Goal: Find specific page/section: Find specific page/section

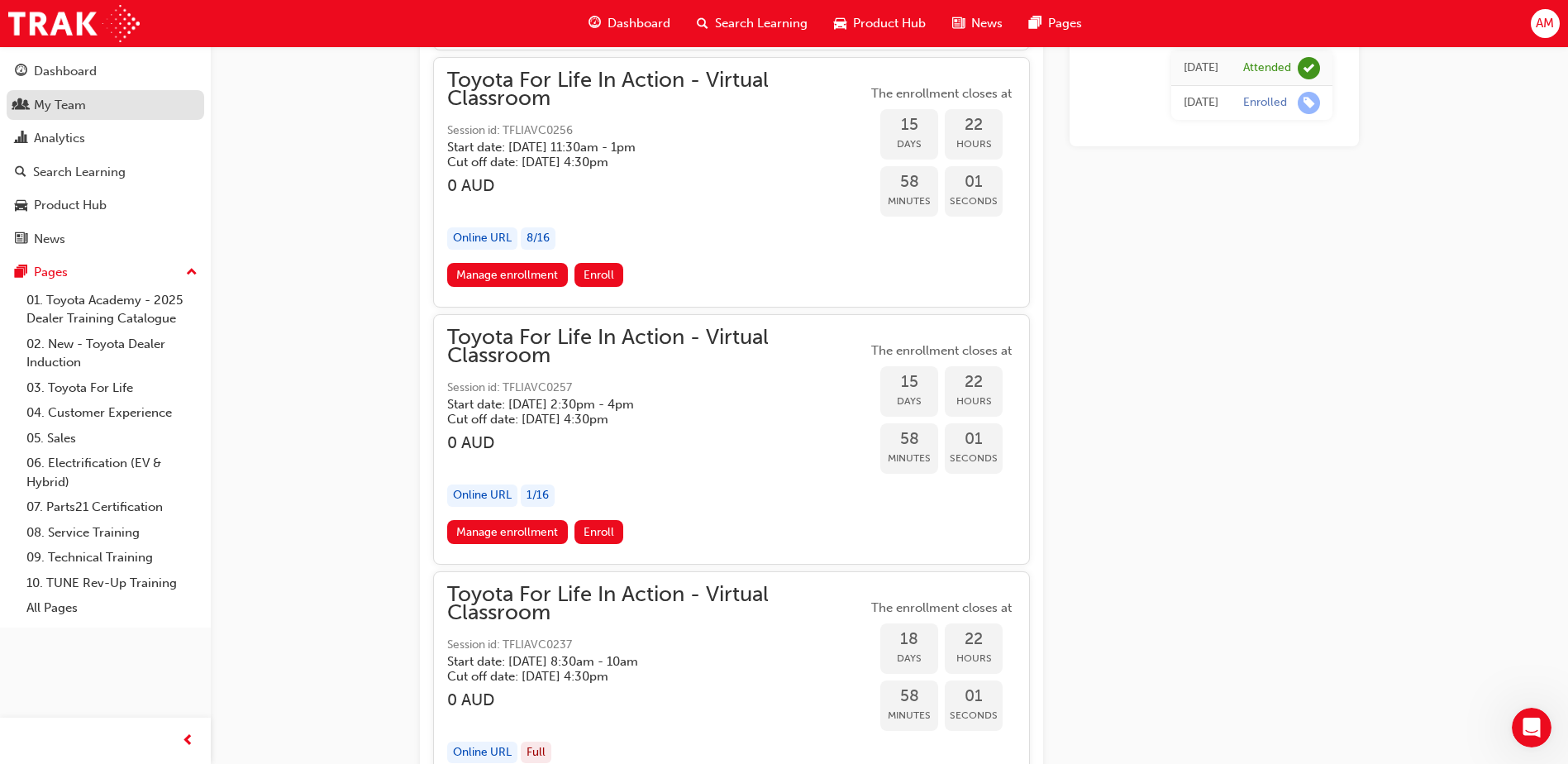
click at [92, 102] on div "My Team" at bounding box center [106, 105] width 181 height 21
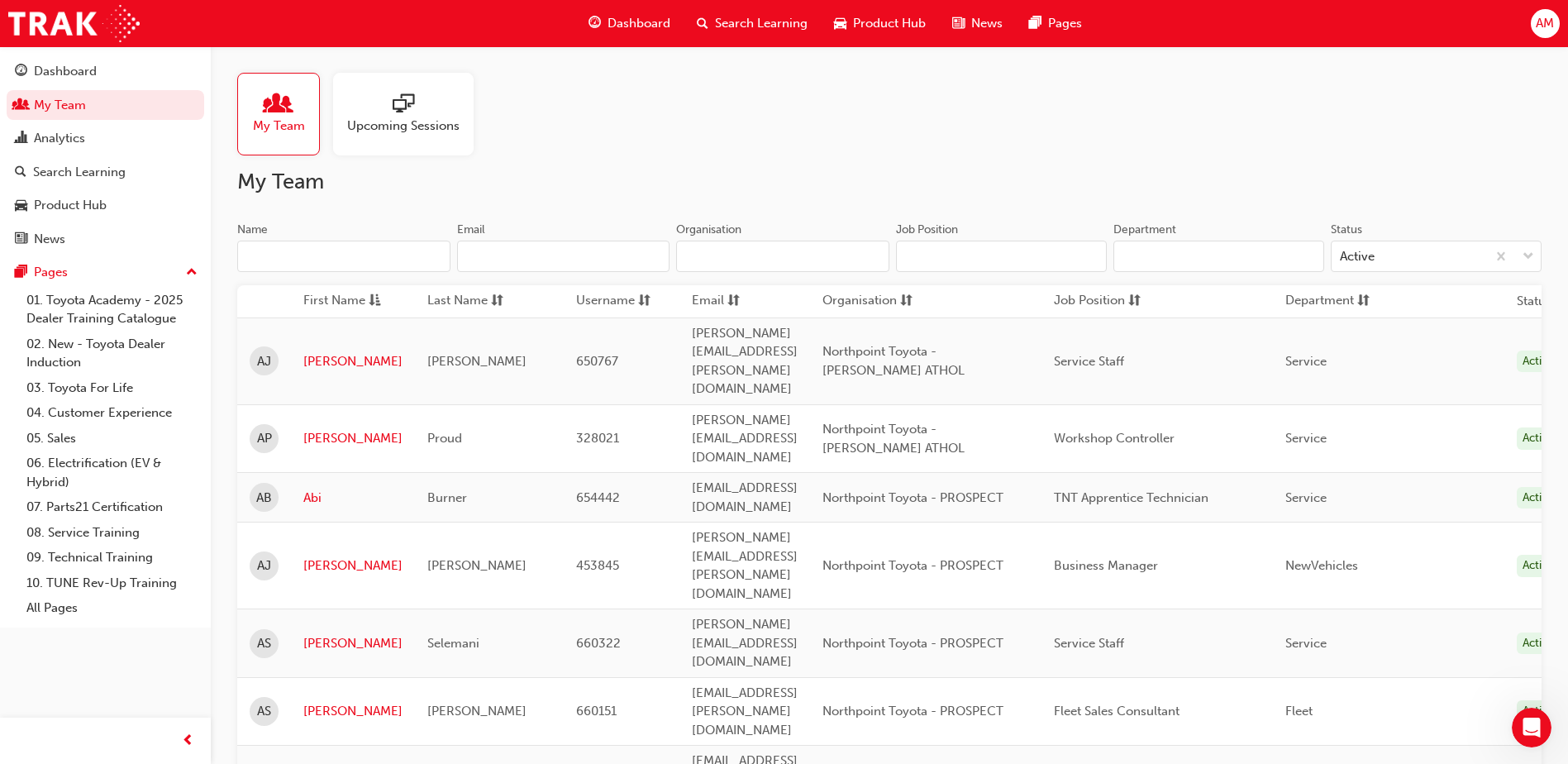
click at [327, 258] on input "Name" at bounding box center [344, 256] width 213 height 31
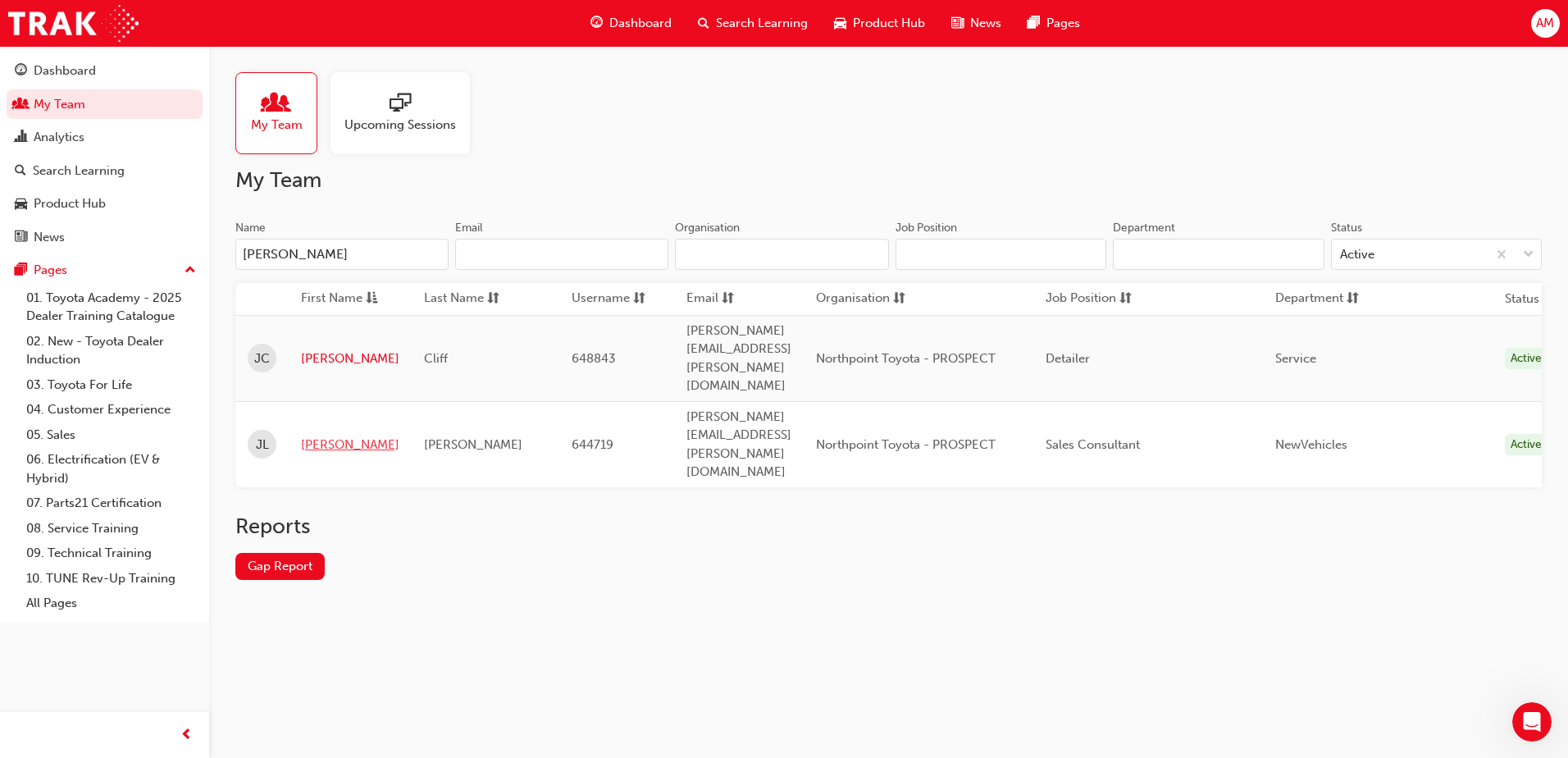
type input "[PERSON_NAME]"
click at [334, 436] on link "[PERSON_NAME]" at bounding box center [350, 445] width 99 height 19
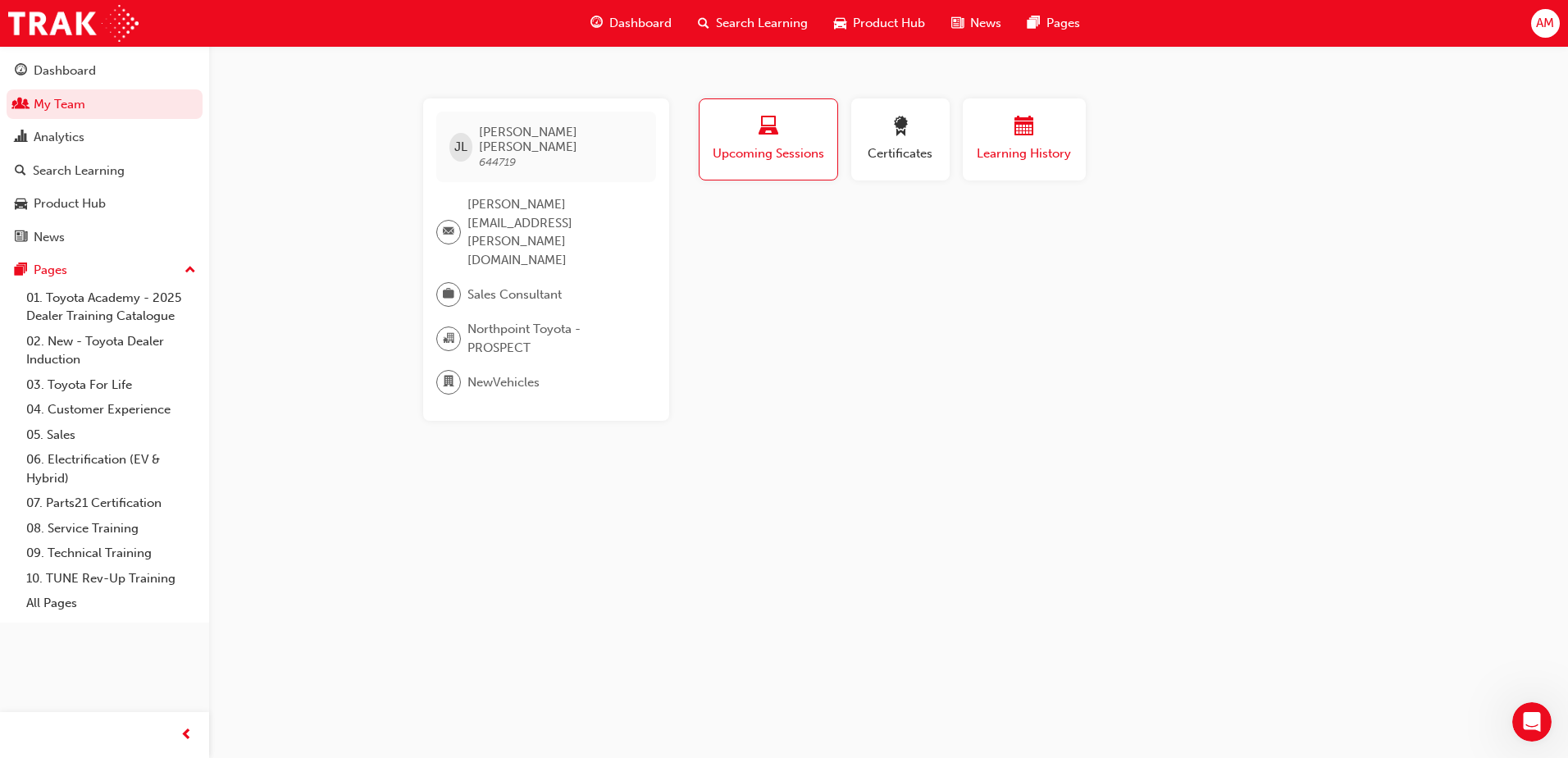
click at [1049, 150] on span "Learning History" at bounding box center [1024, 153] width 99 height 19
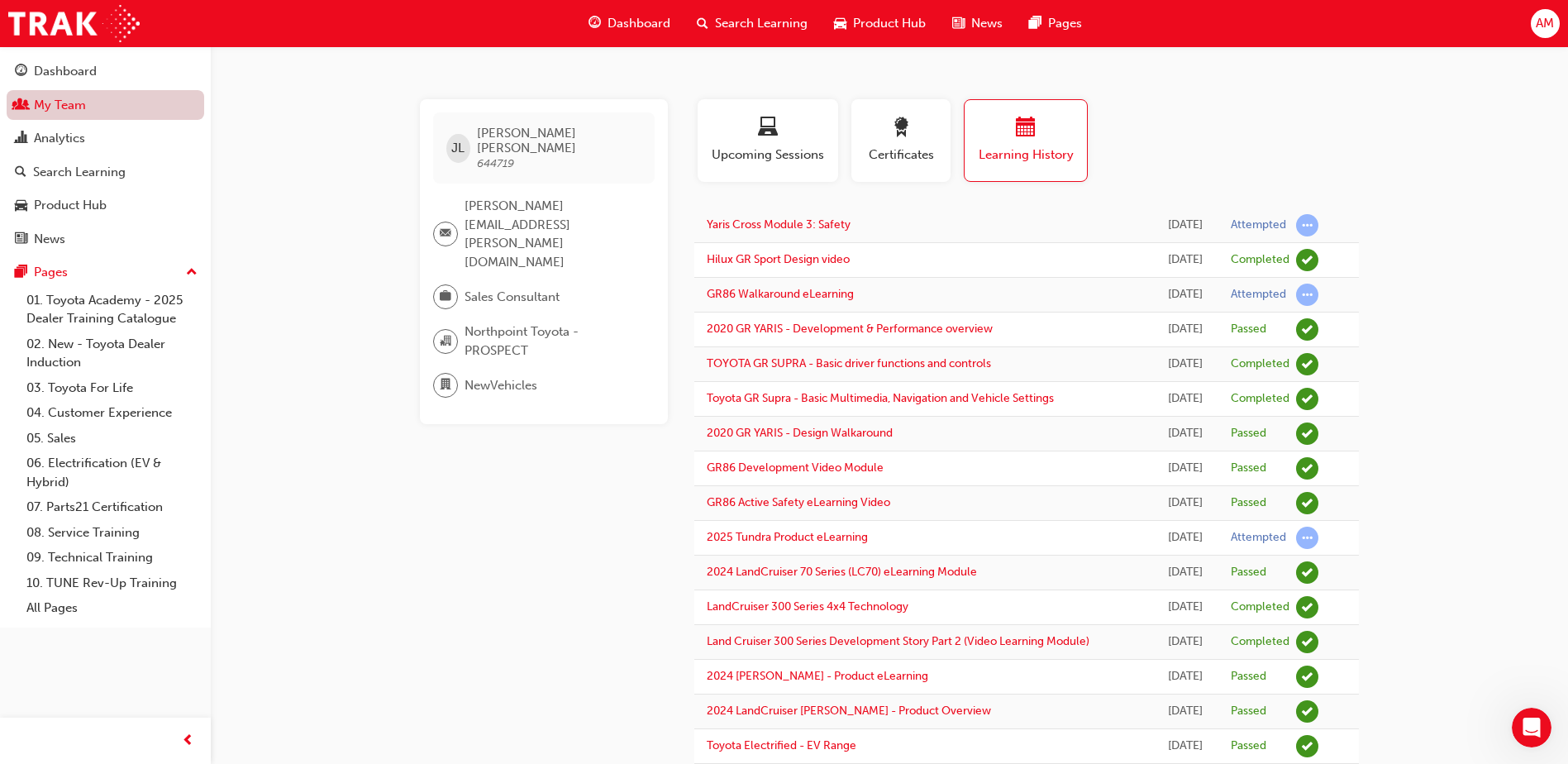
click at [87, 111] on link "My Team" at bounding box center [105, 106] width 197 height 30
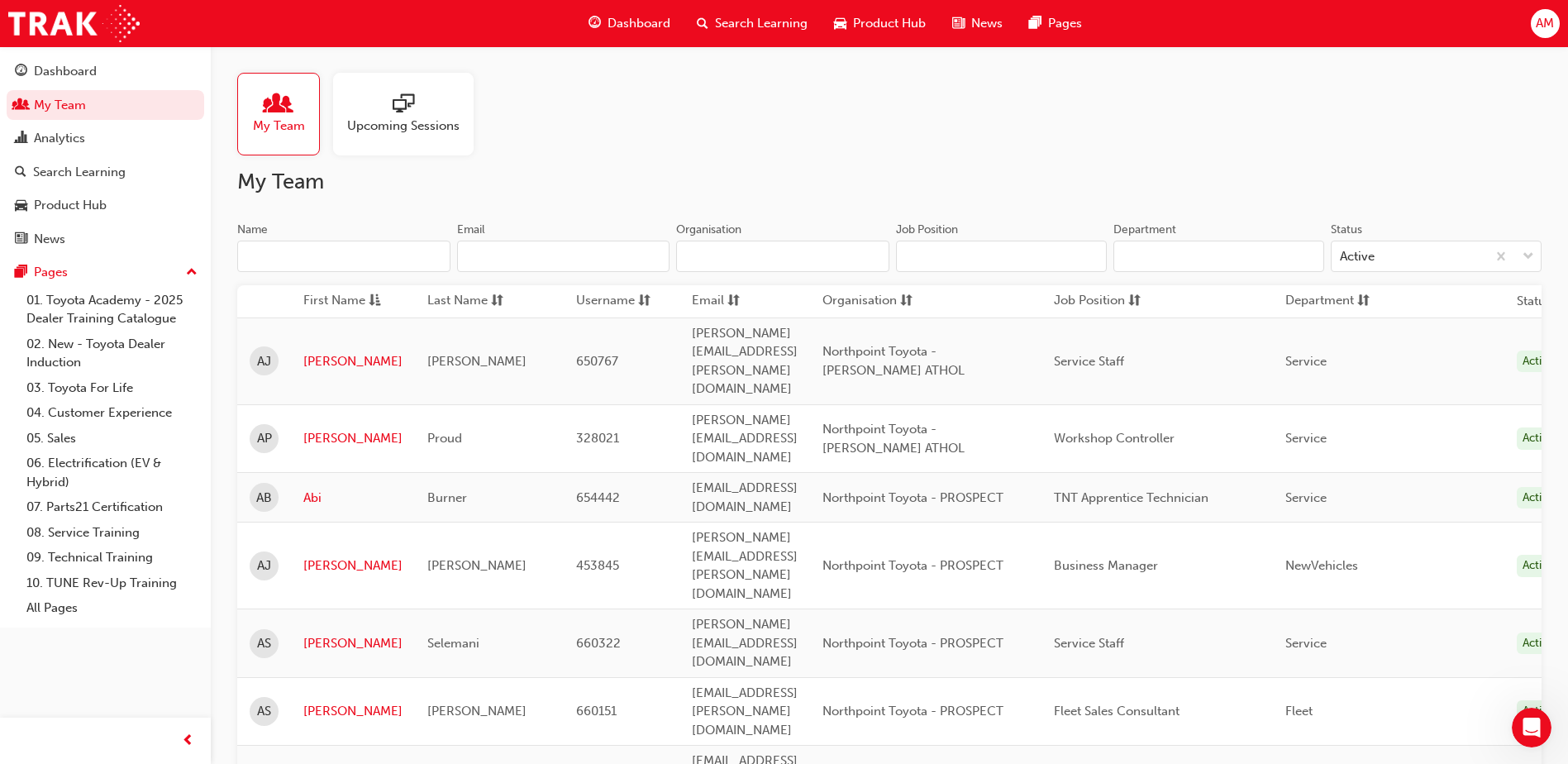
click at [346, 253] on input "Name" at bounding box center [344, 256] width 213 height 31
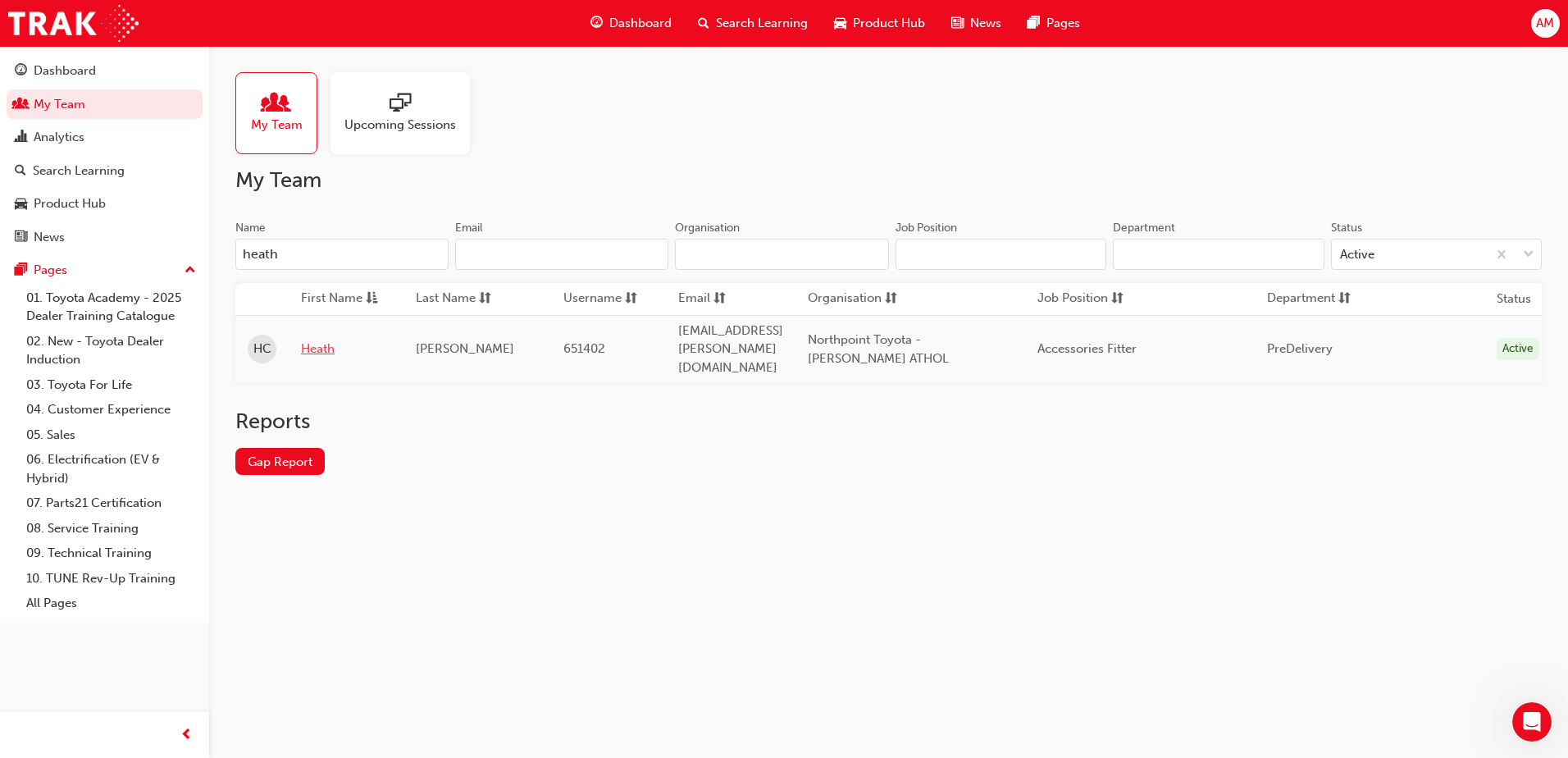
type input "heath"
click at [331, 340] on link "Heath" at bounding box center [345, 349] width 90 height 19
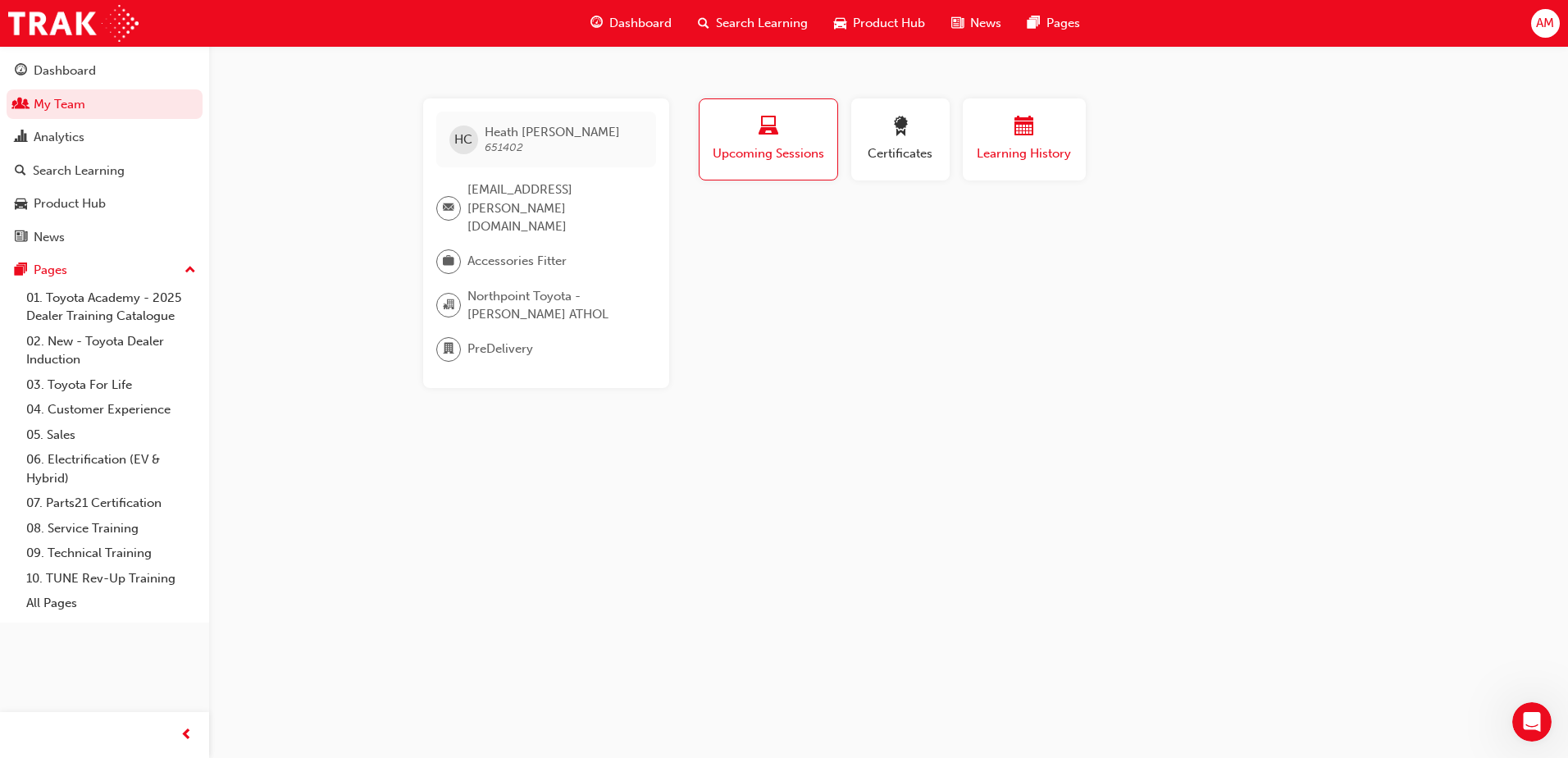
click at [1041, 134] on div "button" at bounding box center [1024, 129] width 99 height 26
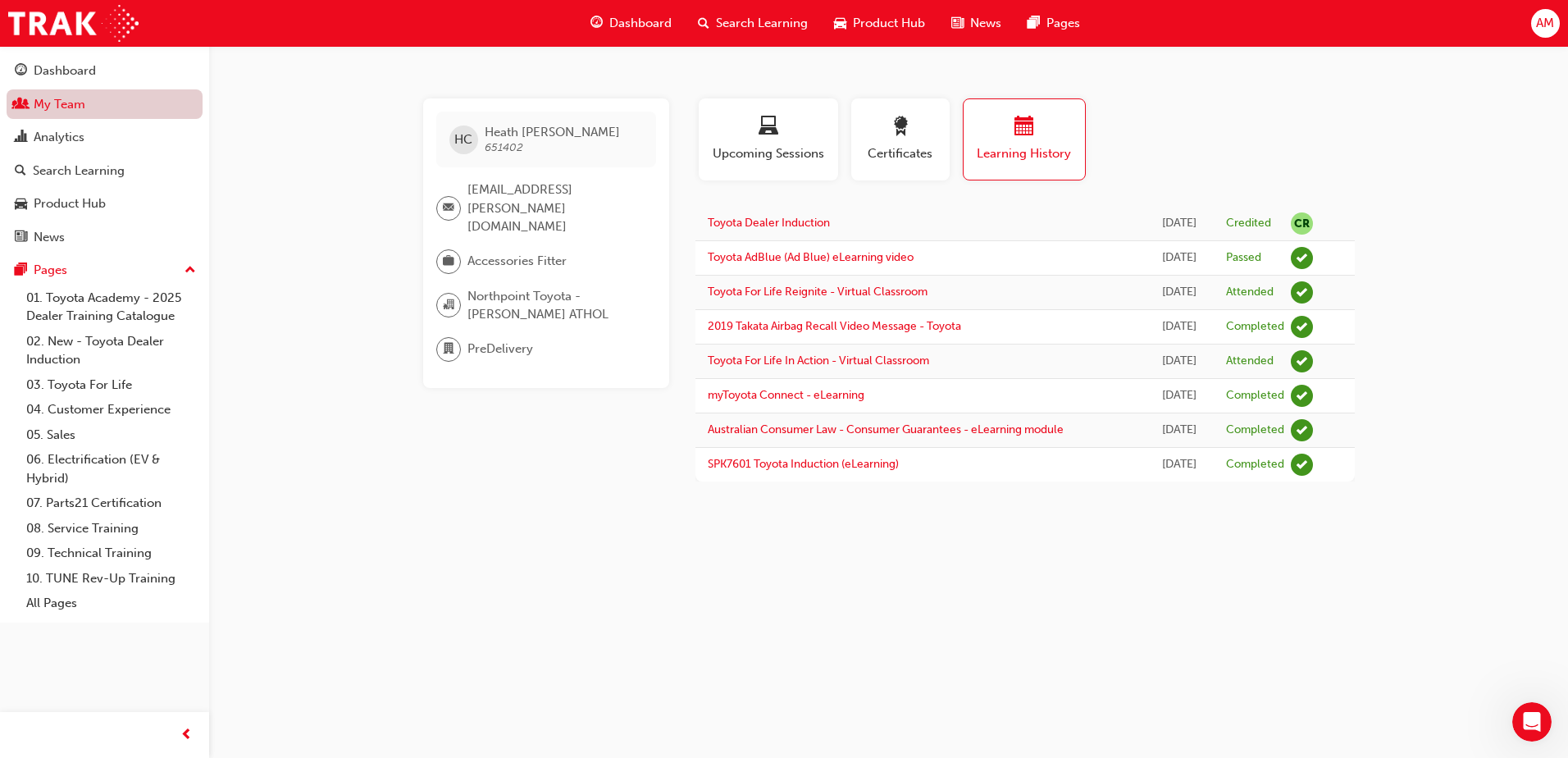
click at [94, 114] on link "My Team" at bounding box center [104, 105] width 196 height 30
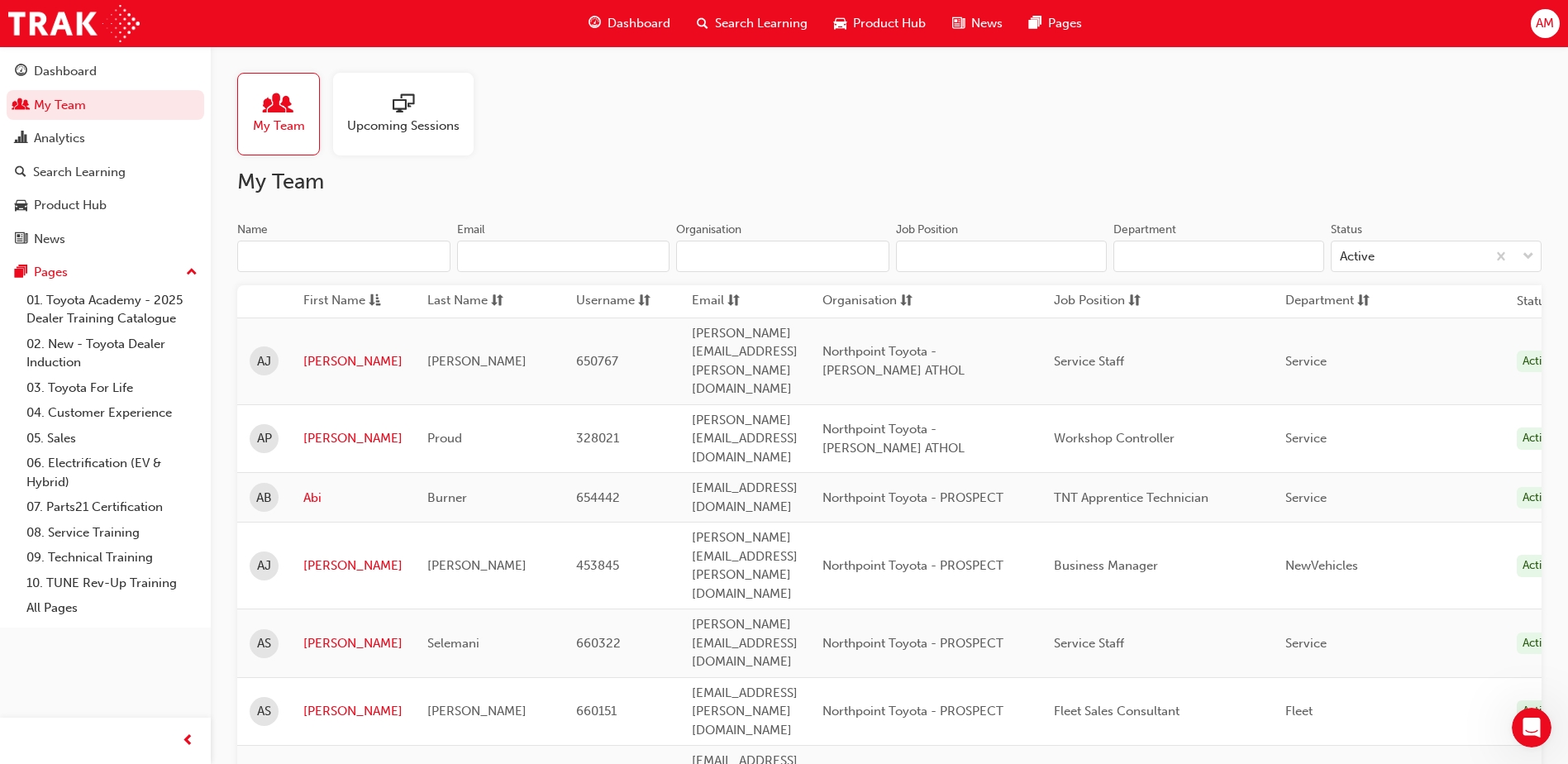
click at [362, 249] on input "Name" at bounding box center [344, 256] width 213 height 31
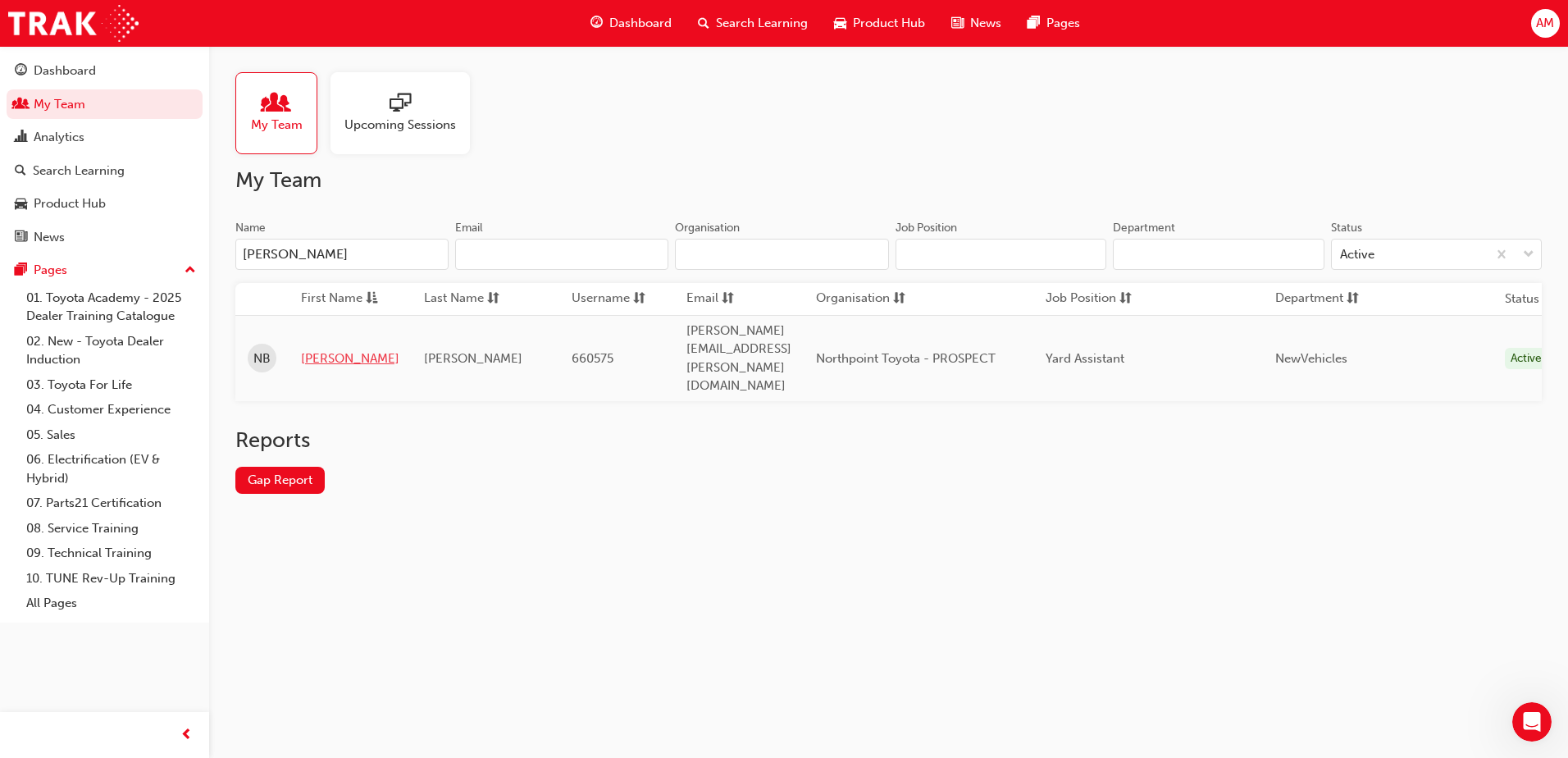
type input "[PERSON_NAME]"
click at [315, 350] on link "[PERSON_NAME]" at bounding box center [350, 359] width 99 height 19
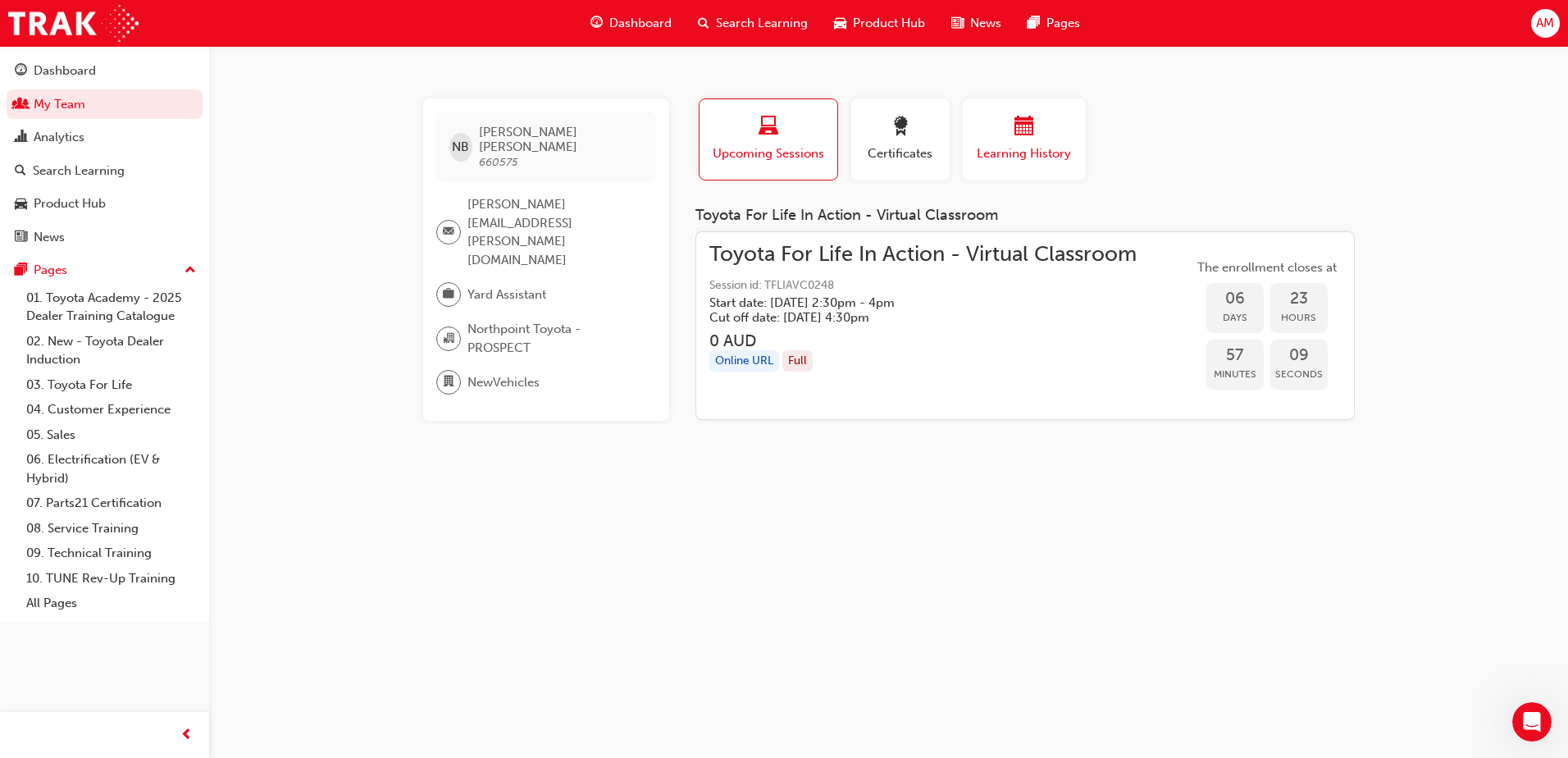
click at [1036, 120] on div "button" at bounding box center [1024, 129] width 99 height 26
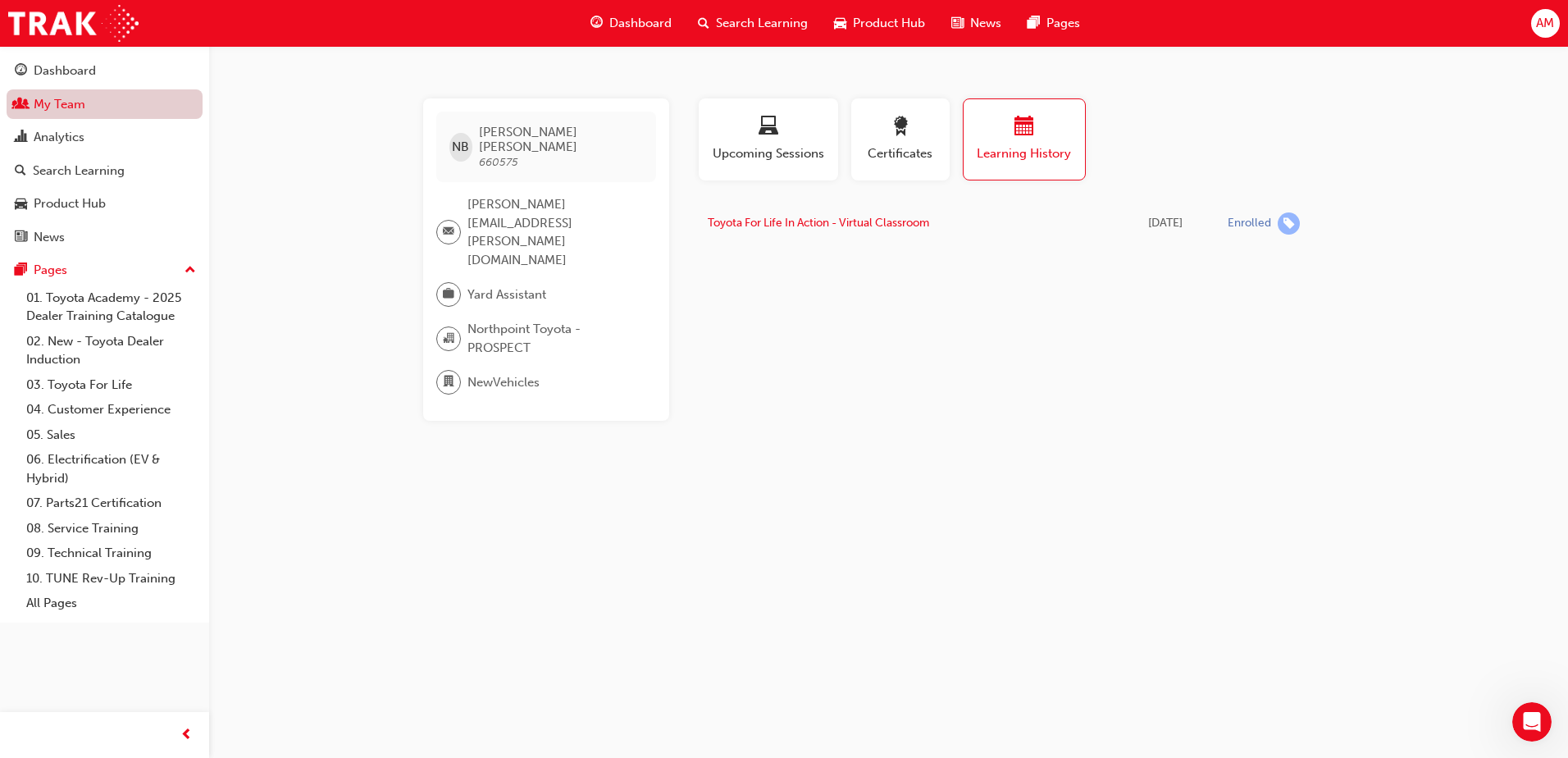
click at [69, 100] on link "My Team" at bounding box center [104, 105] width 196 height 30
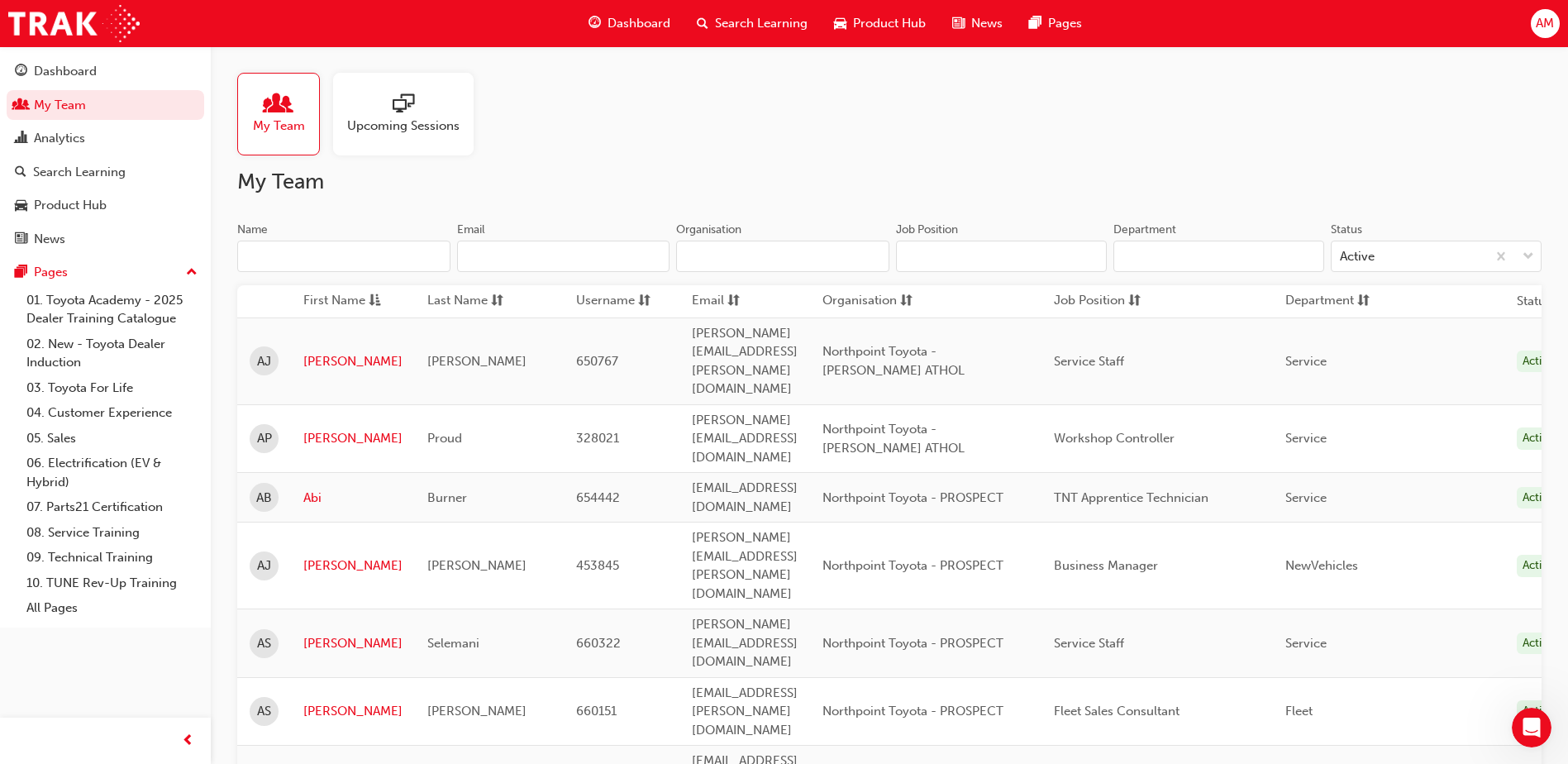
click at [352, 260] on input "Name" at bounding box center [344, 256] width 213 height 31
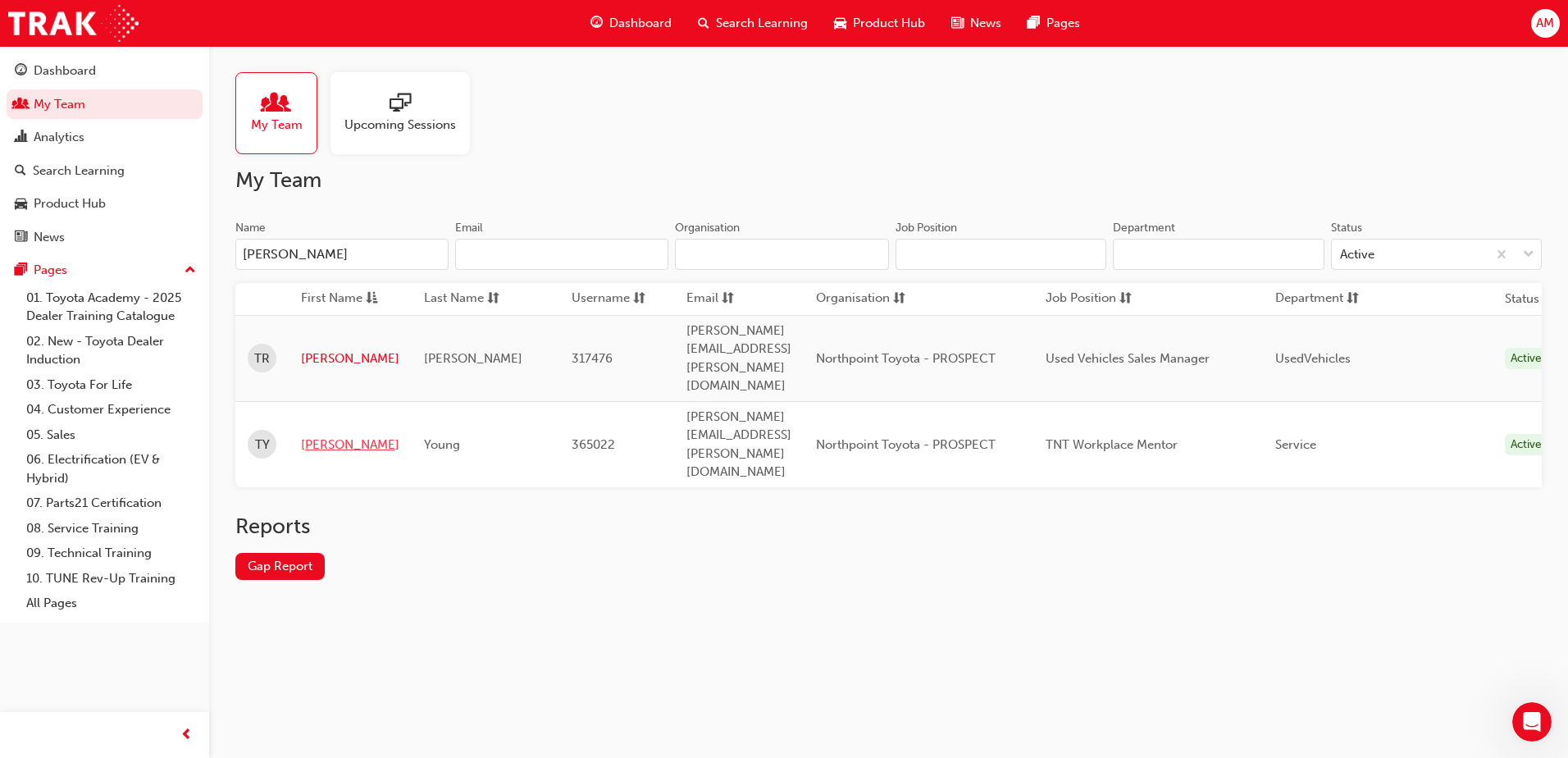
type input "[PERSON_NAME]"
click at [330, 436] on link "[PERSON_NAME]" at bounding box center [350, 445] width 99 height 19
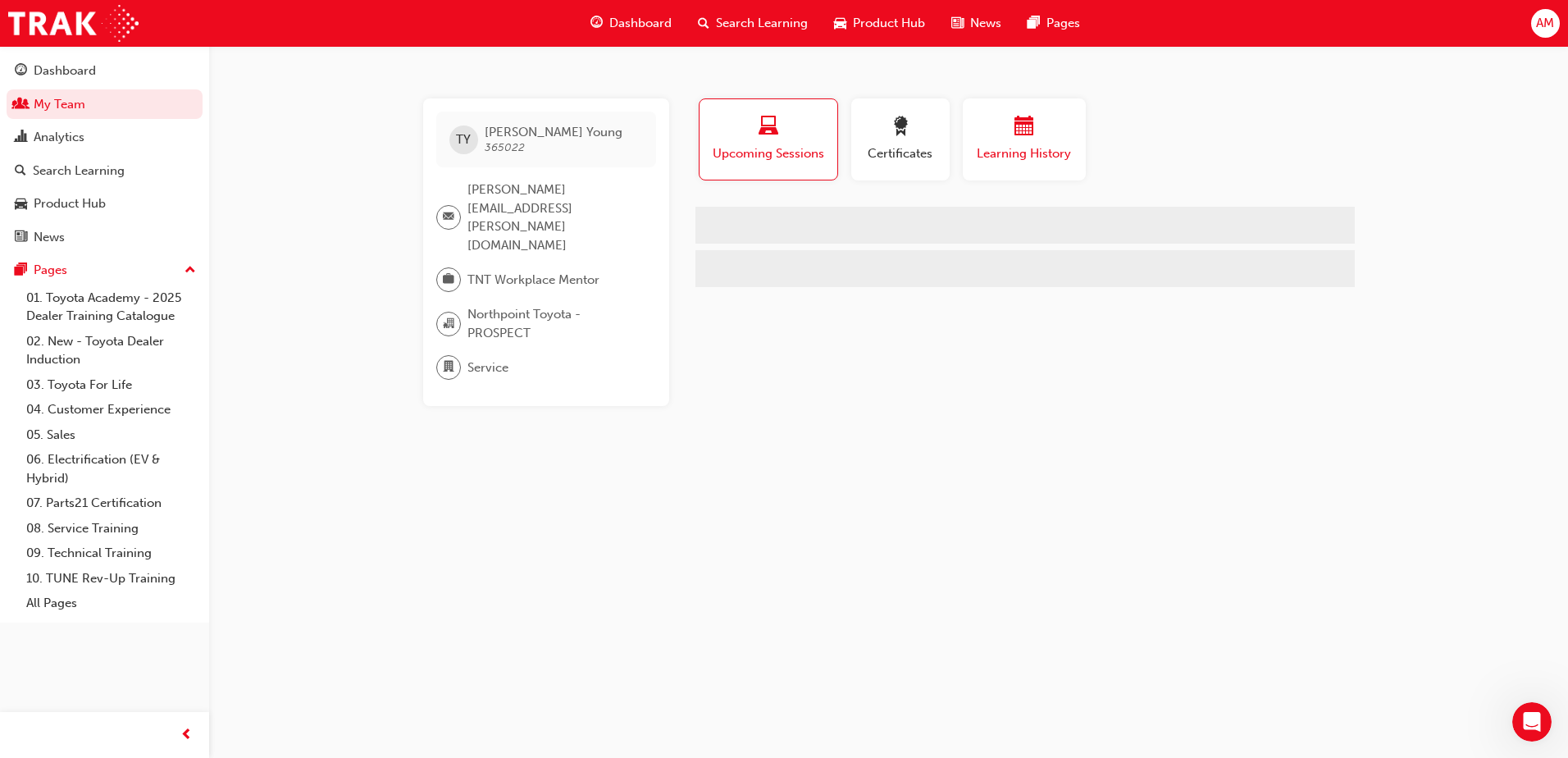
click at [1049, 153] on span "Learning History" at bounding box center [1024, 153] width 99 height 19
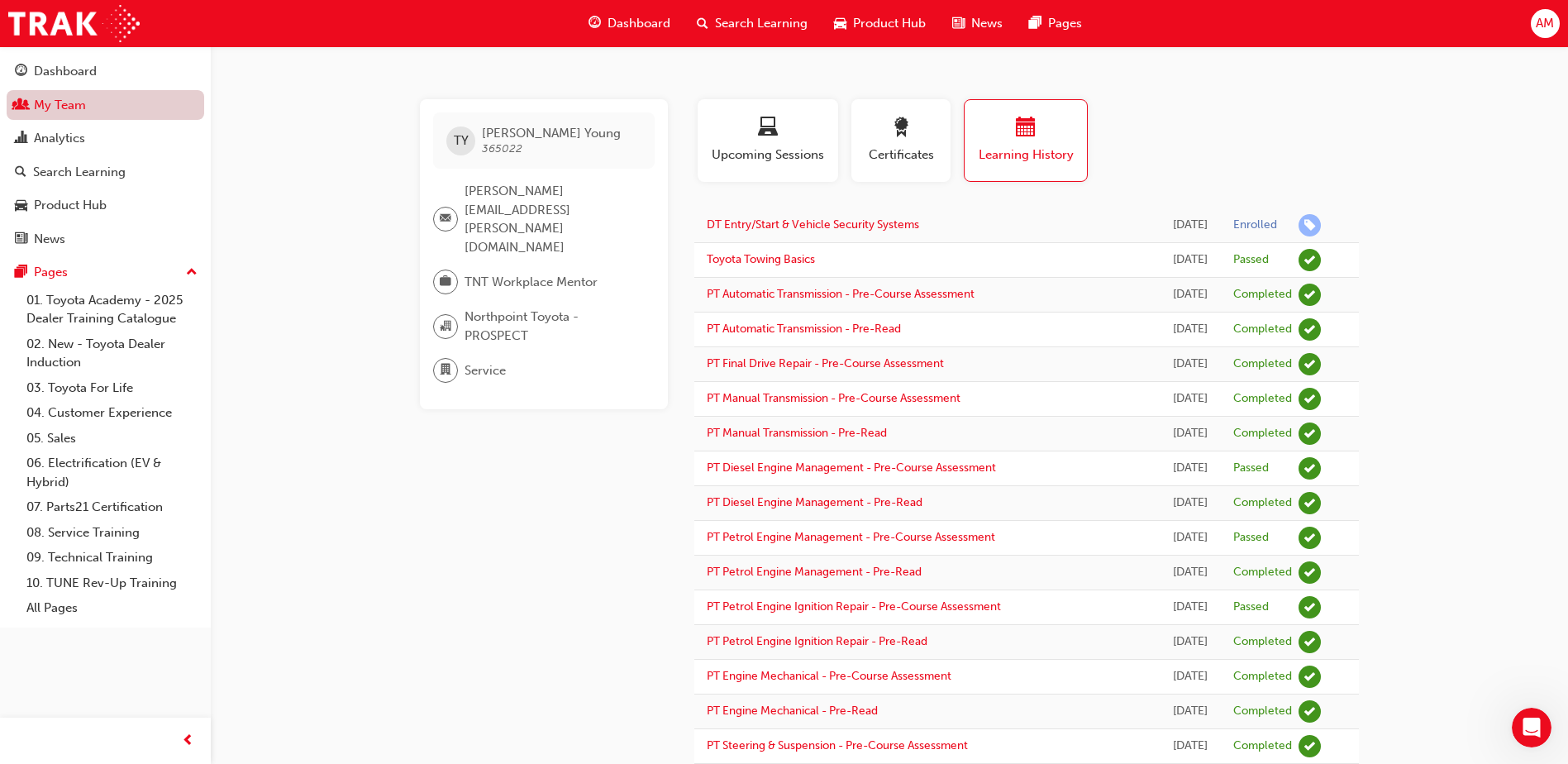
click at [110, 107] on link "My Team" at bounding box center [105, 106] width 197 height 30
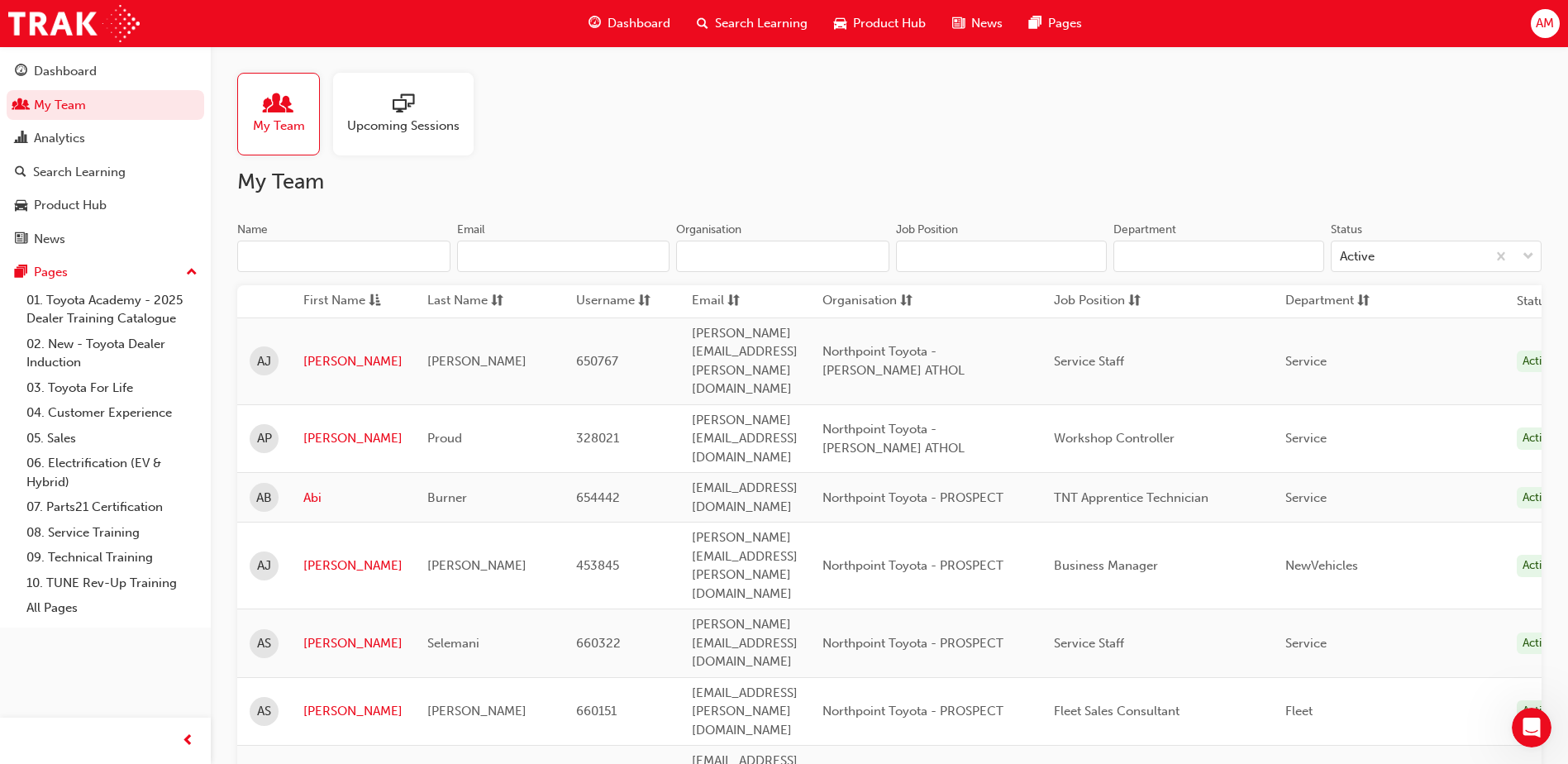
click at [296, 256] on input "Name" at bounding box center [344, 256] width 213 height 31
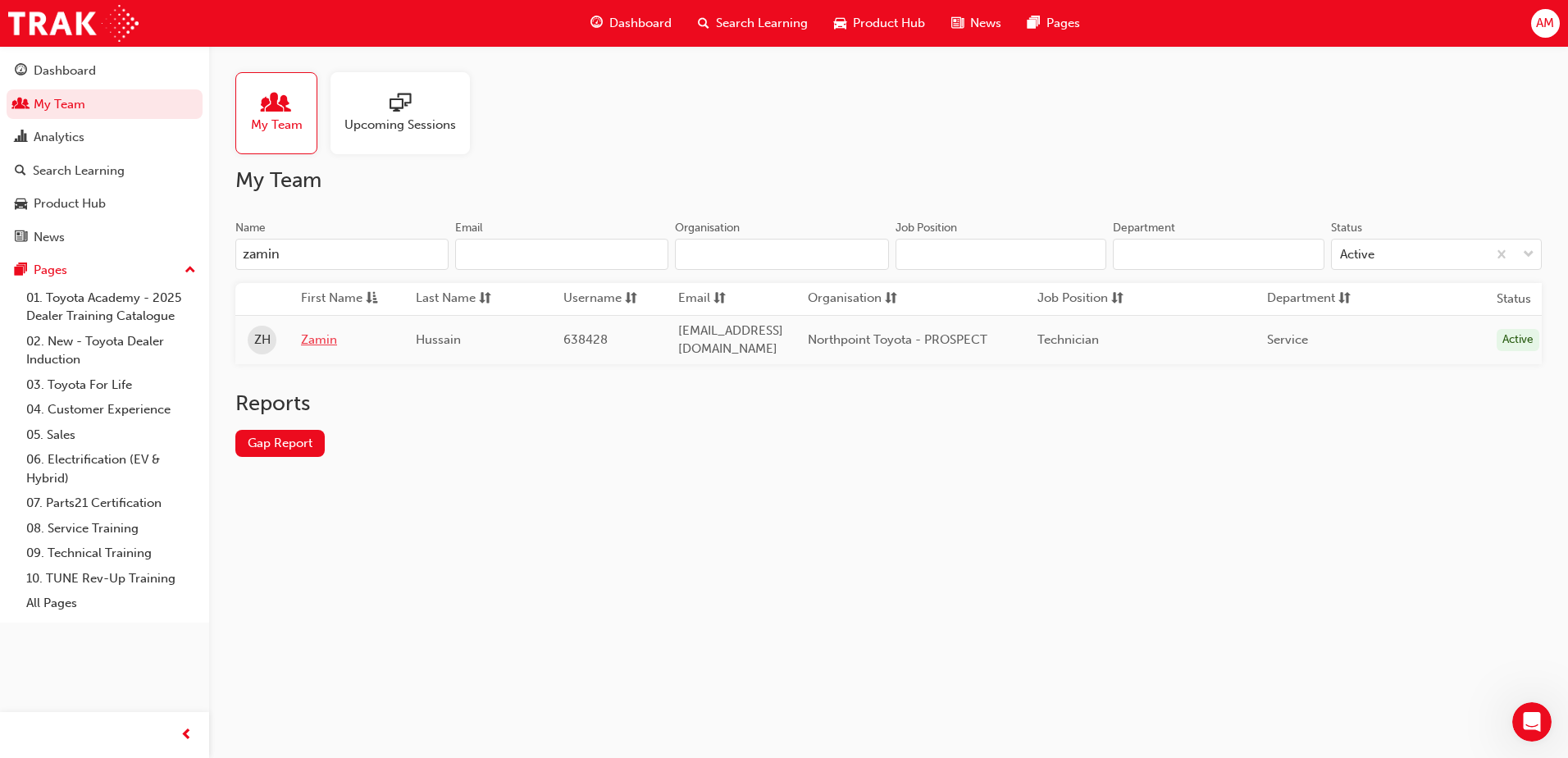
type input "zamin"
click at [332, 341] on link "Zamin" at bounding box center [345, 340] width 90 height 19
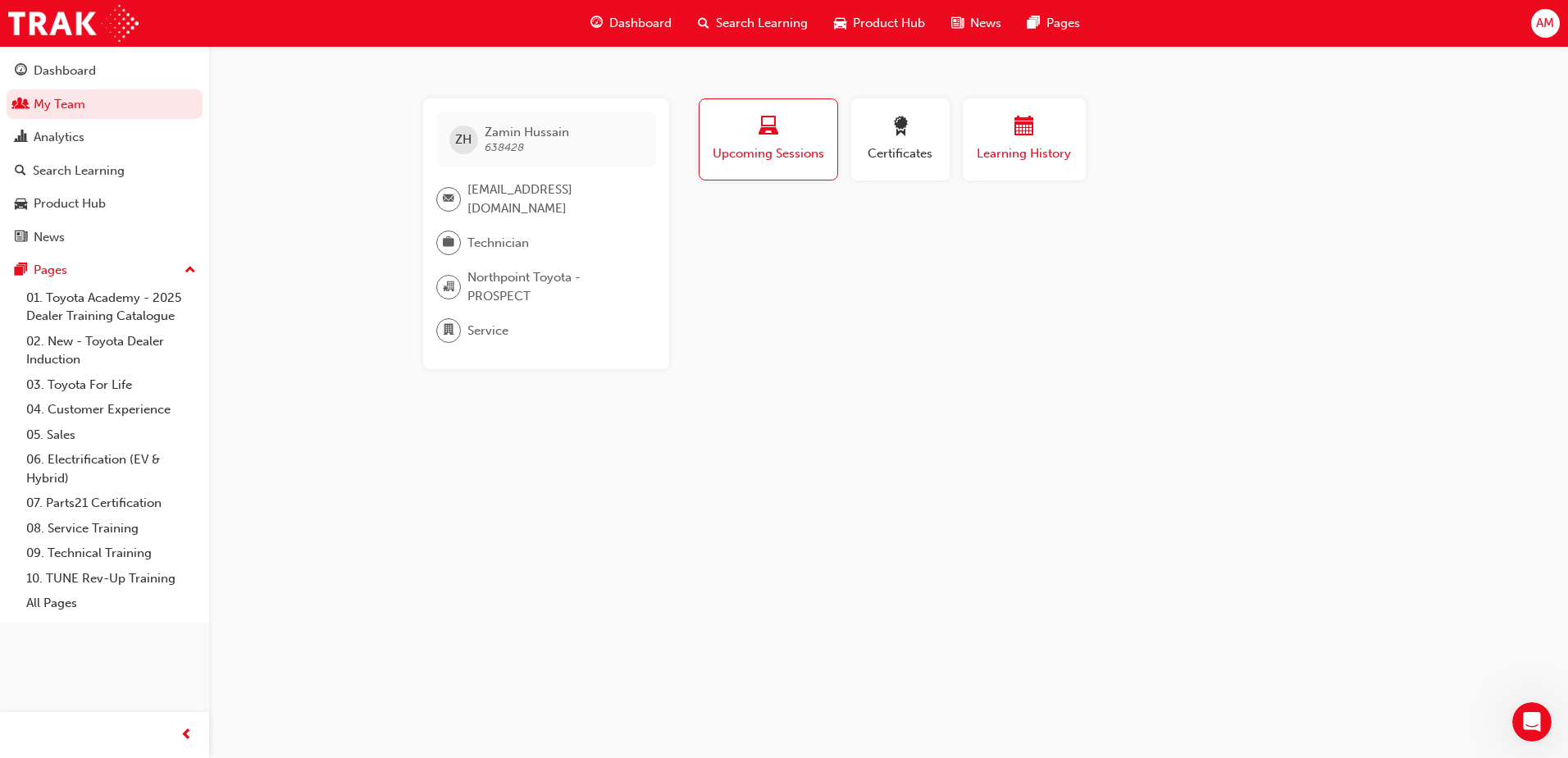
click at [1007, 143] on div "Learning History" at bounding box center [1024, 140] width 99 height 47
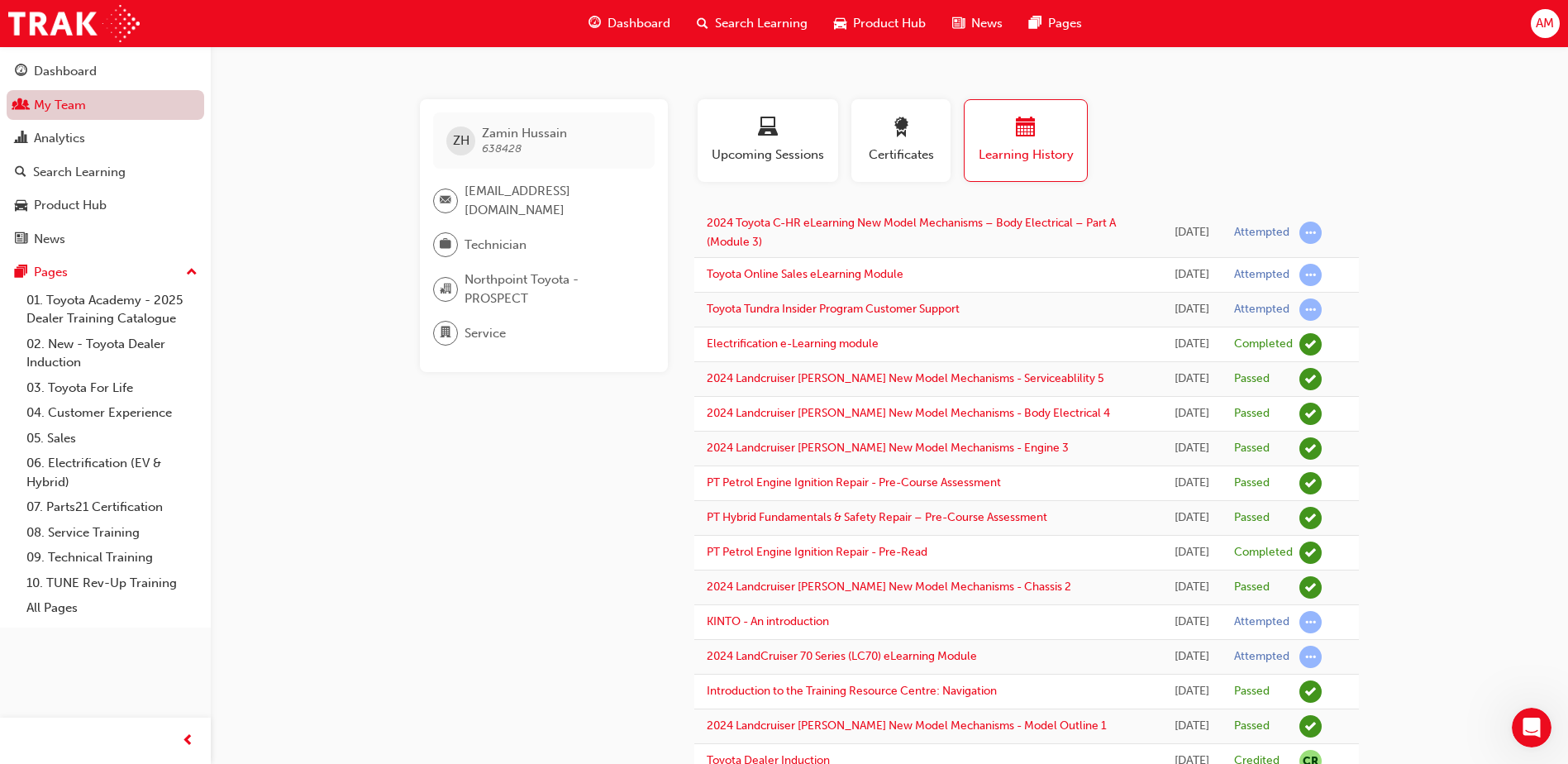
click at [58, 108] on link "My Team" at bounding box center [105, 106] width 197 height 30
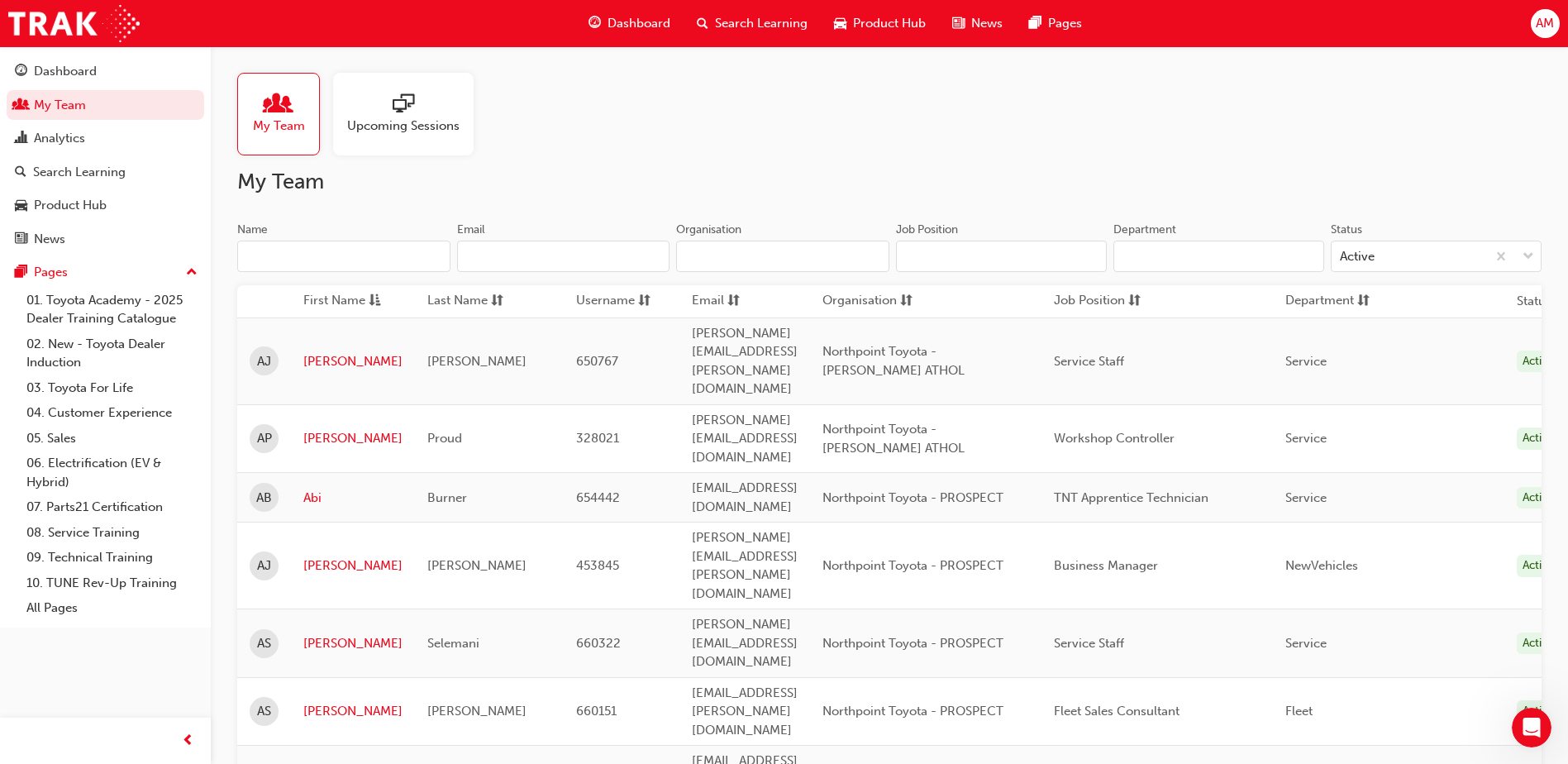
click at [364, 254] on input "Name" at bounding box center [344, 256] width 213 height 31
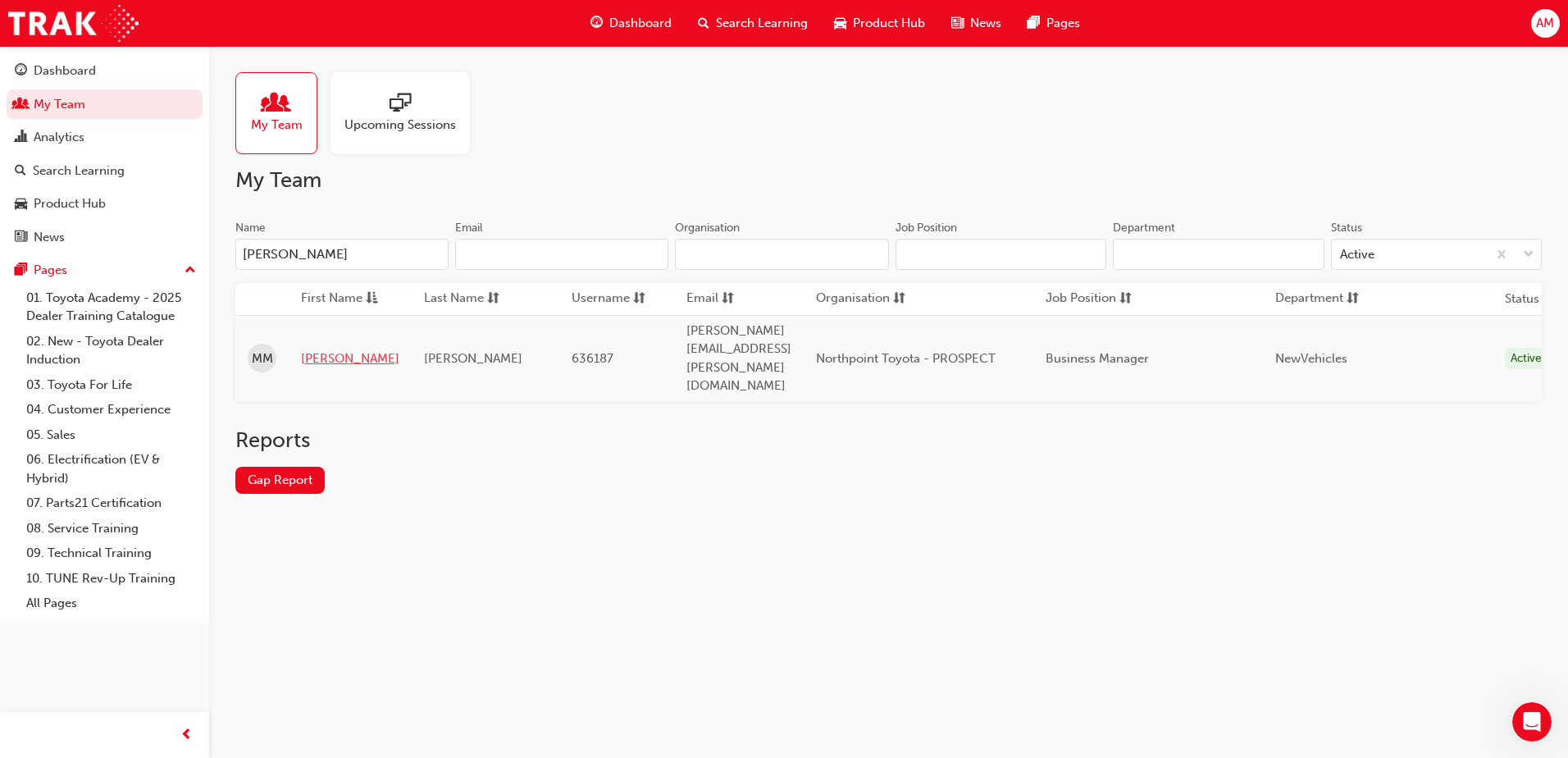
type input "[PERSON_NAME]"
click at [317, 350] on link "[PERSON_NAME]" at bounding box center [350, 359] width 99 height 19
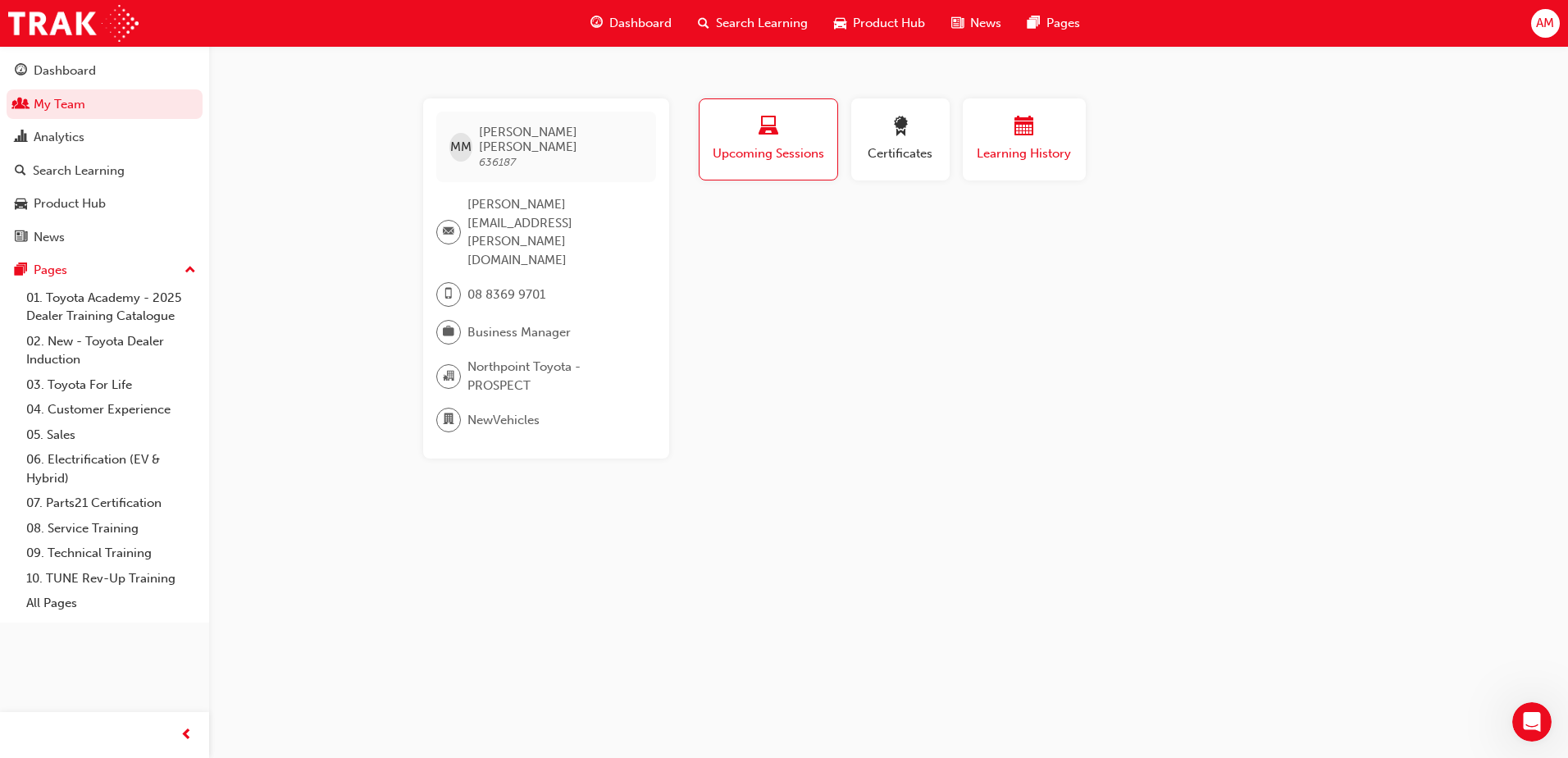
click at [1005, 138] on div "button" at bounding box center [1024, 129] width 99 height 26
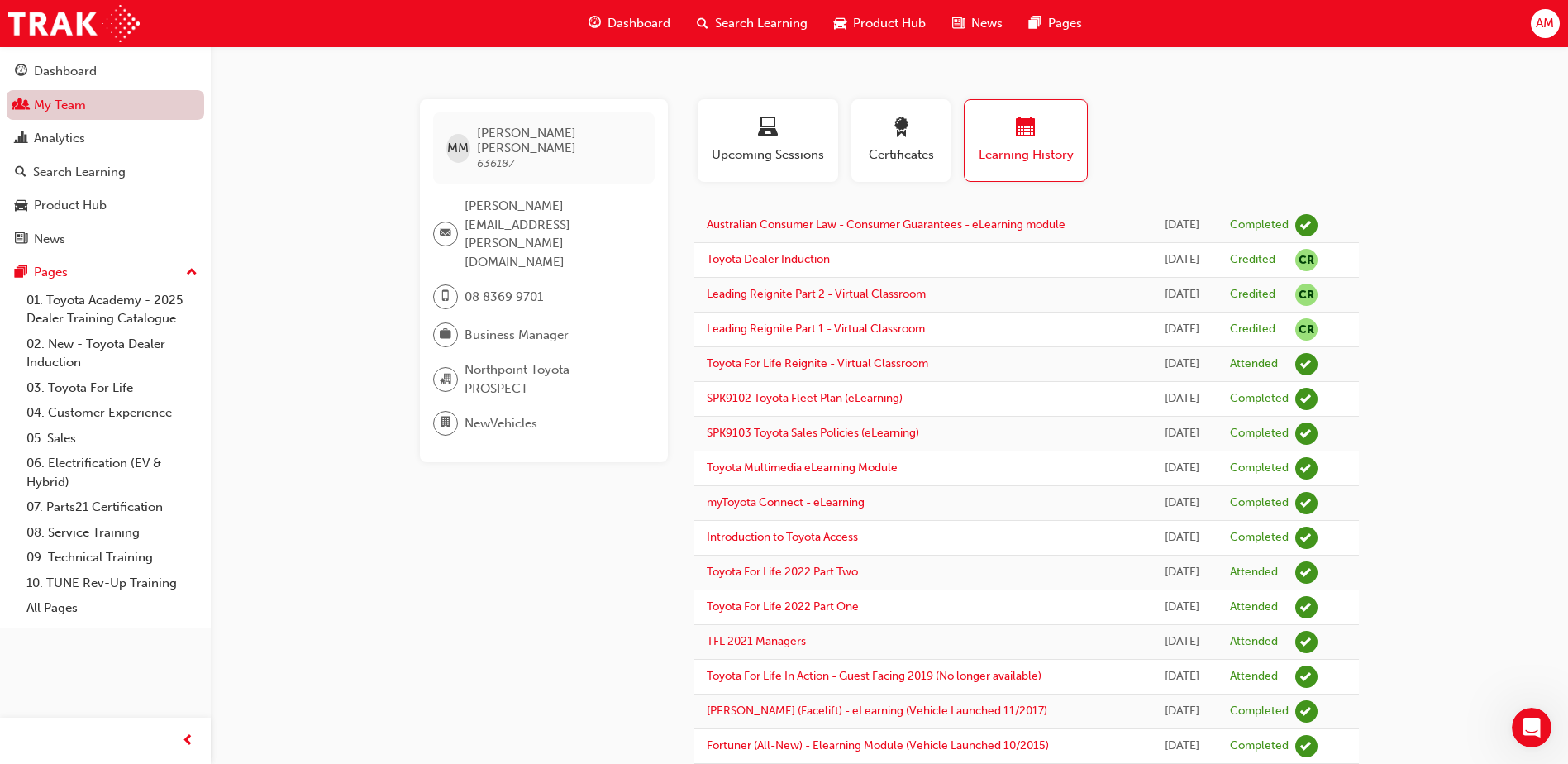
click at [79, 99] on link "My Team" at bounding box center [105, 106] width 197 height 30
